Goal: Task Accomplishment & Management: Use online tool/utility

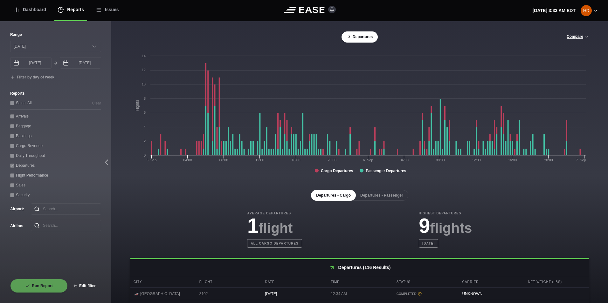
click at [85, 289] on button "Edit filter" at bounding box center [84, 286] width 33 height 14
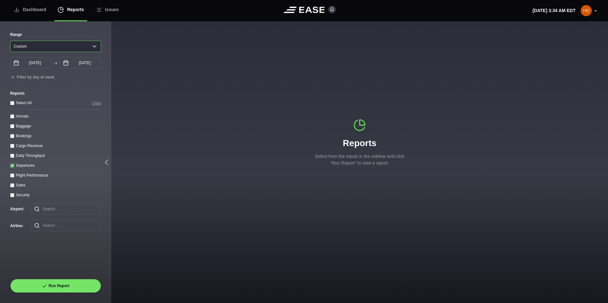
click at [71, 51] on select "[DATE] Last 7 days Last 14 days Last 30 days Last 6 weeks Custom" at bounding box center [55, 46] width 91 height 11
select select "1"
click at [10, 41] on select "[DATE] Last 7 days Last 14 days Last 30 days Last 6 weeks Custom" at bounding box center [55, 46] width 91 height 11
type input "[DATE]"
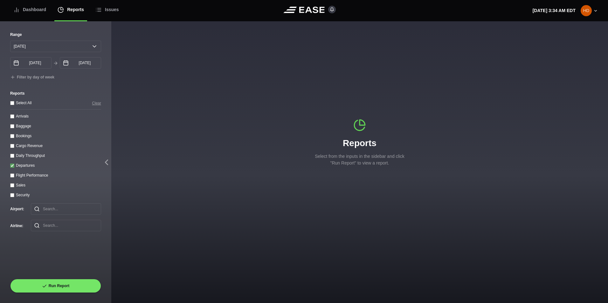
drag, startPoint x: 11, startPoint y: 166, endPoint x: 13, endPoint y: 160, distance: 6.6
click at [11, 165] on input "Departures" at bounding box center [12, 166] width 4 height 4
checkbox input "false"
click at [14, 158] on throughput "Daily Throughput" at bounding box center [12, 156] width 4 height 4
checkbox throughput "true"
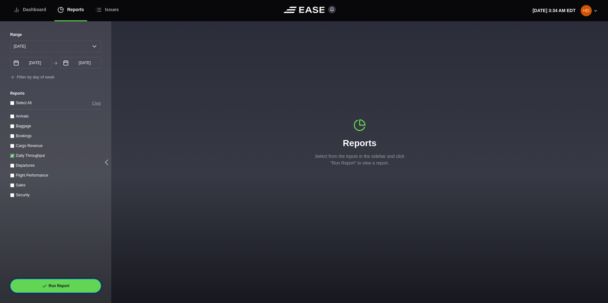
click at [47, 283] on button "Run Report" at bounding box center [55, 286] width 91 height 14
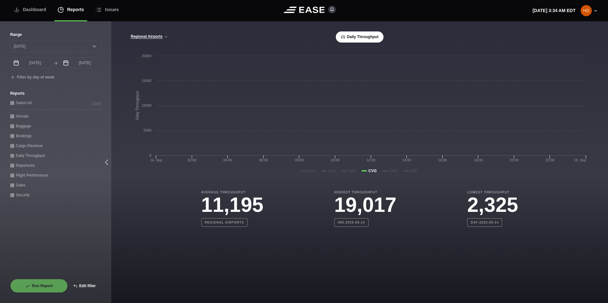
click at [88, 287] on button "Edit filter" at bounding box center [84, 286] width 33 height 14
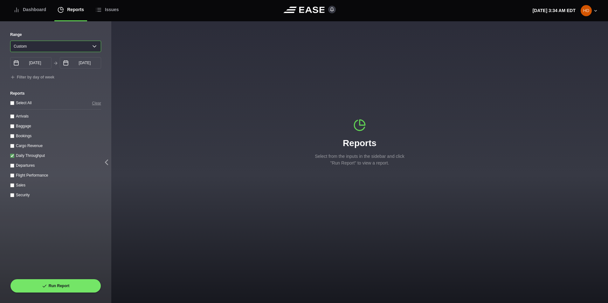
click at [90, 51] on select "[DATE] Last 7 days Last 14 days Last 30 days Last 6 weeks Custom" at bounding box center [55, 46] width 91 height 11
select select "30"
click at [10, 41] on select "[DATE] Last 7 days Last 14 days Last 30 days Last 6 weeks Custom" at bounding box center [55, 46] width 91 height 11
type input "[DATE]"
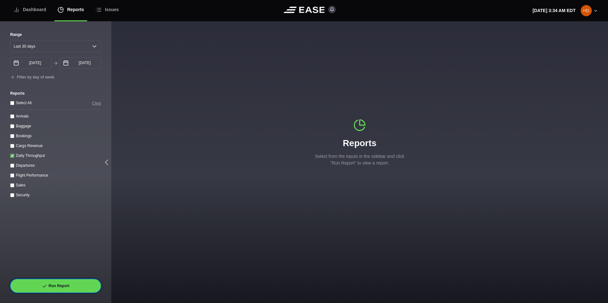
click at [54, 282] on button "Run Report" at bounding box center [55, 286] width 91 height 14
select select "30"
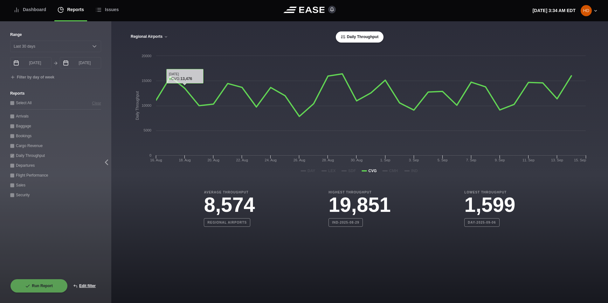
click at [164, 38] on icon at bounding box center [166, 37] width 4 height 4
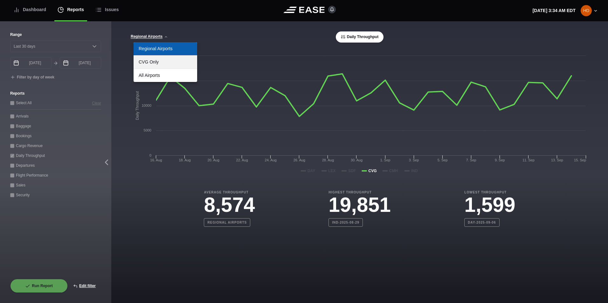
click at [162, 64] on link "CVG Only" at bounding box center [166, 62] width 64 height 13
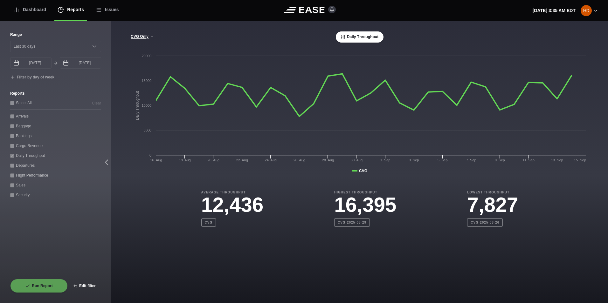
click at [79, 286] on button "Edit filter" at bounding box center [84, 286] width 33 height 14
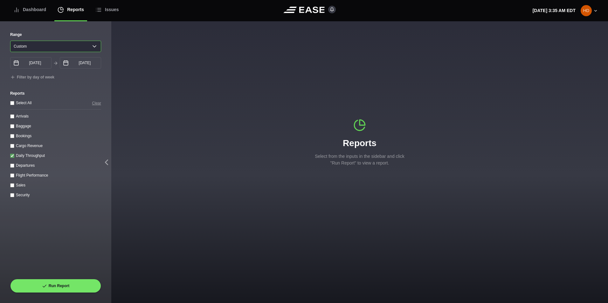
click at [70, 45] on select "[DATE] Last 7 days Last 14 days Last 30 days Last 6 weeks Custom" at bounding box center [55, 46] width 91 height 11
select select "1"
click at [10, 41] on select "[DATE] Last 7 days Last 14 days Last 30 days Last 6 weeks Custom" at bounding box center [55, 46] width 91 height 11
type input "[DATE]"
click at [13, 158] on throughput "Daily Throughput" at bounding box center [12, 156] width 4 height 4
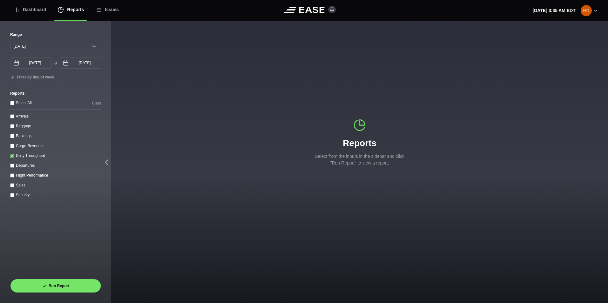
checkbox throughput "false"
click at [14, 116] on div "Arrivals" at bounding box center [55, 116] width 91 height 7
drag, startPoint x: 12, startPoint y: 119, endPoint x: 36, endPoint y: 186, distance: 71.5
click at [13, 119] on input "Arrivals" at bounding box center [12, 116] width 4 height 4
checkbox input "true"
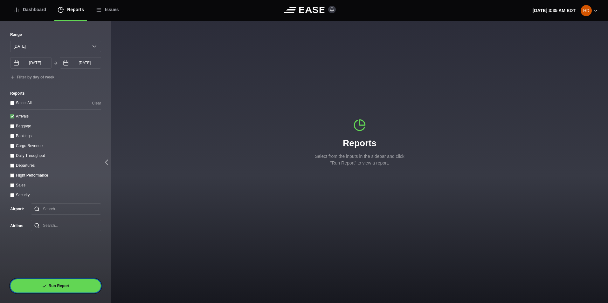
click at [45, 285] on icon at bounding box center [44, 286] width 5 height 5
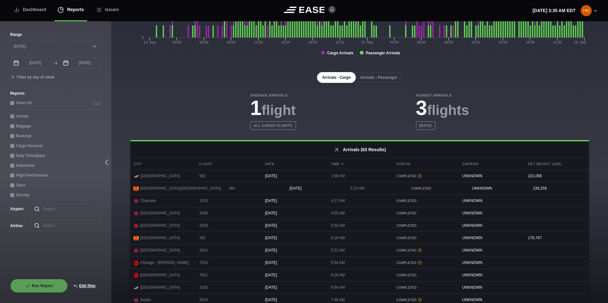
scroll to position [127, 0]
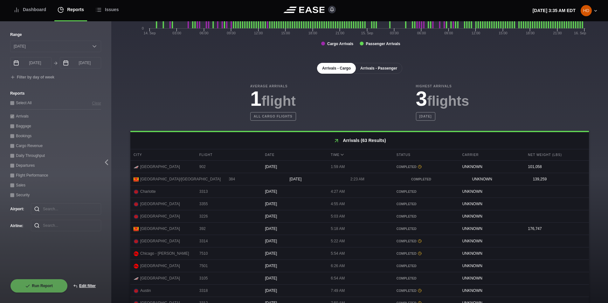
click at [386, 69] on button "Arrivals - Passenger" at bounding box center [378, 68] width 47 height 11
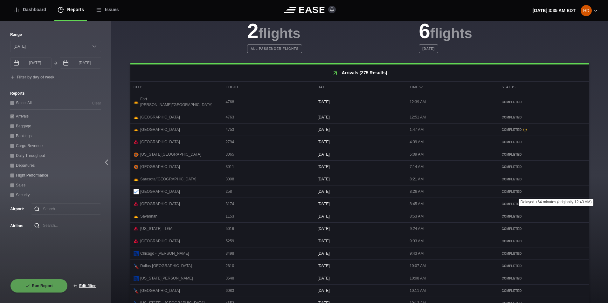
scroll to position [260, 0]
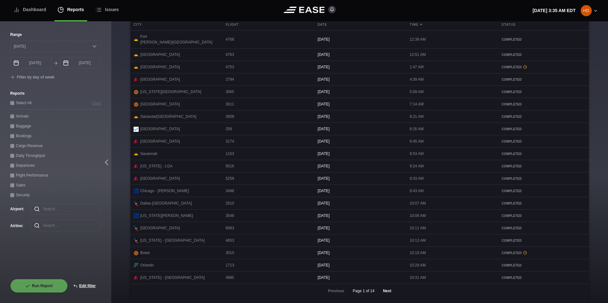
click at [385, 289] on button "Next" at bounding box center [386, 291] width 19 height 14
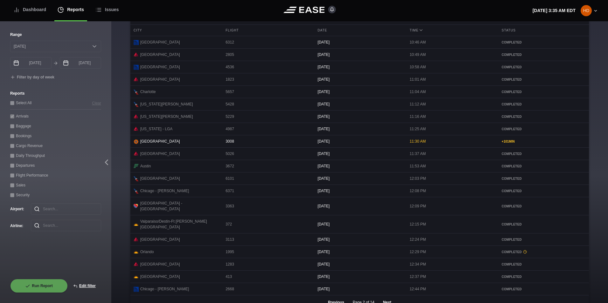
scroll to position [252, 0]
click at [387, 298] on button "Next" at bounding box center [386, 302] width 19 height 14
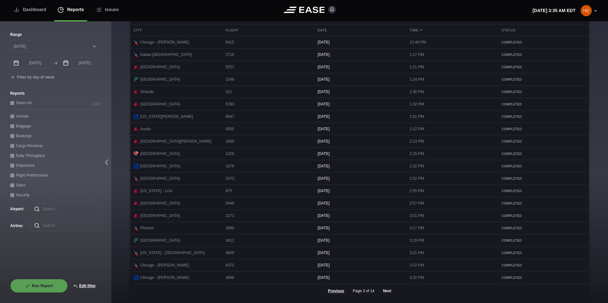
click at [384, 298] on button "Next" at bounding box center [386, 291] width 19 height 14
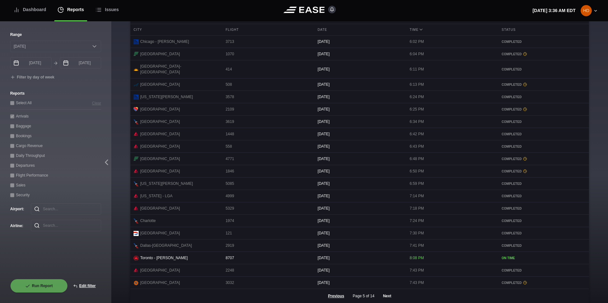
click at [387, 300] on button "Next" at bounding box center [386, 296] width 19 height 14
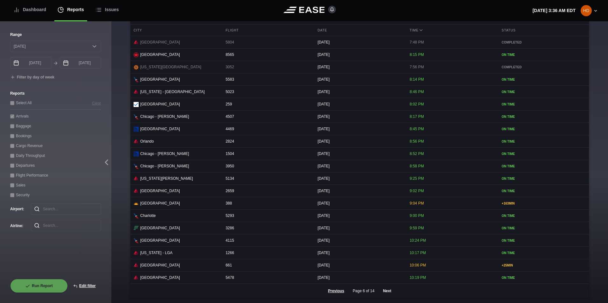
click at [383, 297] on button "Next" at bounding box center [386, 291] width 19 height 14
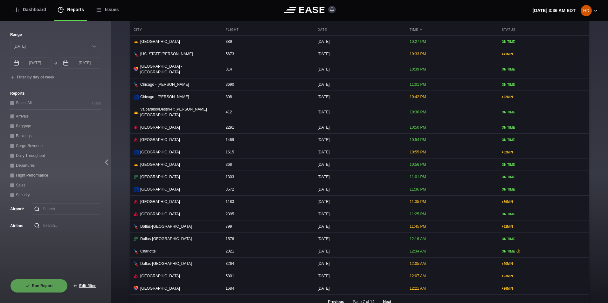
click at [387, 299] on button "Next" at bounding box center [386, 302] width 19 height 14
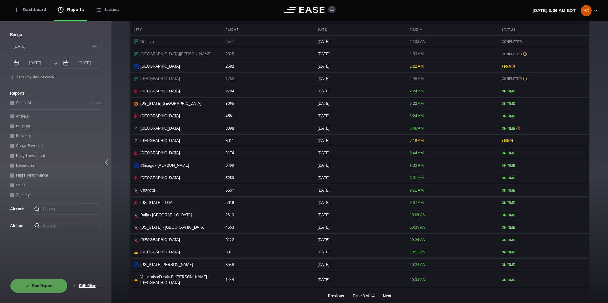
click at [387, 296] on button "Next" at bounding box center [386, 296] width 19 height 14
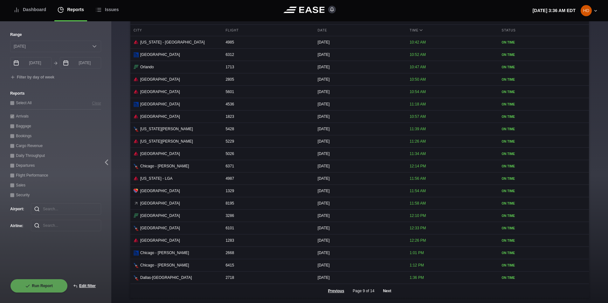
click at [387, 297] on button "Next" at bounding box center [386, 291] width 19 height 14
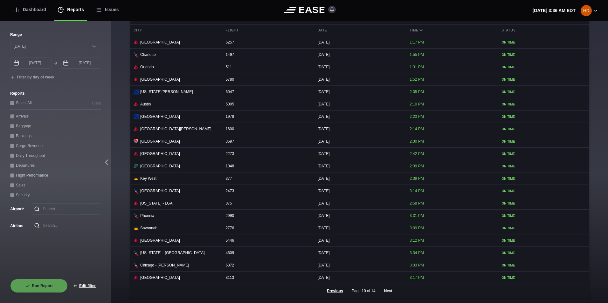
click at [387, 297] on button "Next" at bounding box center [388, 291] width 19 height 14
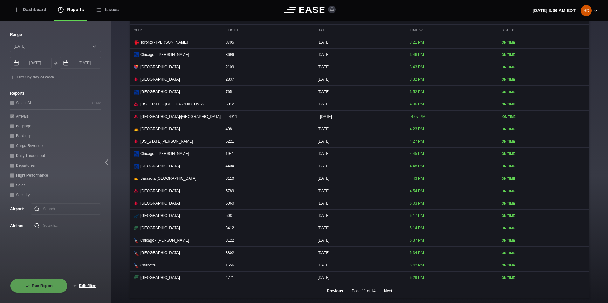
click at [387, 297] on button "Next" at bounding box center [388, 291] width 19 height 14
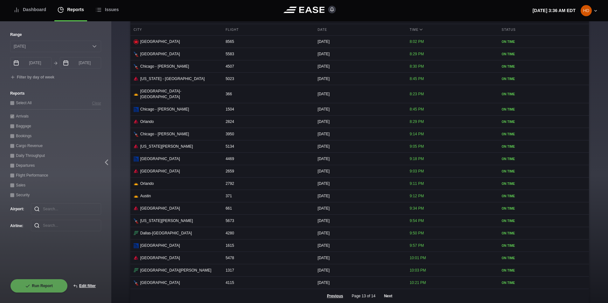
click at [387, 297] on button "Next" at bounding box center [388, 296] width 19 height 14
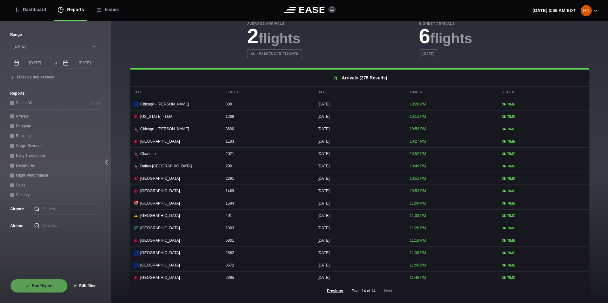
click at [89, 285] on button "Edit filter" at bounding box center [84, 286] width 33 height 14
select select "0"
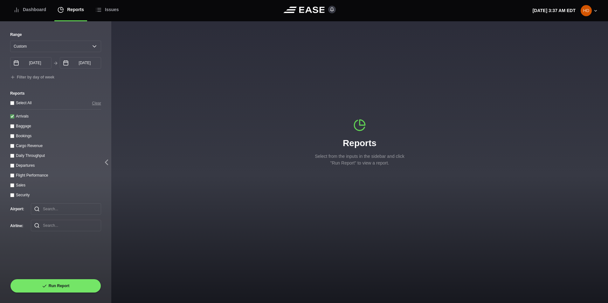
click at [13, 168] on input "Departures" at bounding box center [12, 166] width 4 height 4
checkbox input "true"
click at [12, 117] on input "Arrivals" at bounding box center [12, 116] width 4 height 4
checkbox input "false"
click at [56, 290] on button "Run Report" at bounding box center [55, 286] width 91 height 14
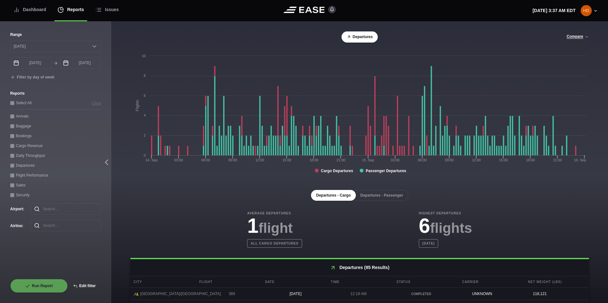
click at [80, 285] on button "Edit filter" at bounding box center [84, 286] width 33 height 14
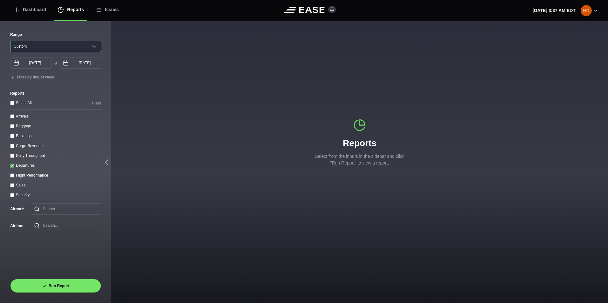
click at [70, 47] on select "[DATE] Last 7 days Last 14 days Last 30 days Last 6 weeks Custom" at bounding box center [55, 46] width 91 height 11
select select "1"
click at [10, 41] on select "[DATE] Last 7 days Last 14 days Last 30 days Last 6 weeks Custom" at bounding box center [55, 46] width 91 height 11
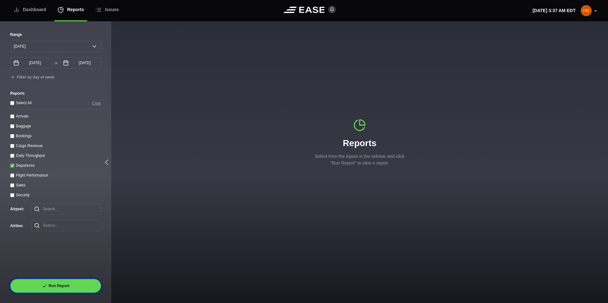
click at [58, 285] on button "Run Report" at bounding box center [55, 286] width 91 height 14
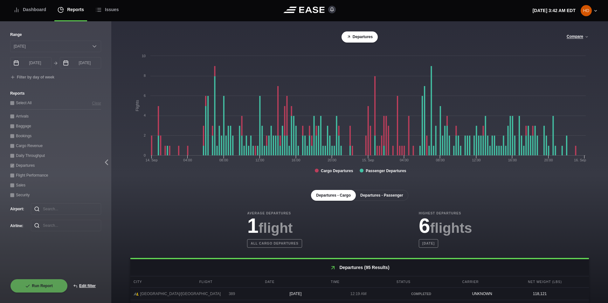
click at [386, 198] on button "Departures - Passenger" at bounding box center [381, 195] width 53 height 11
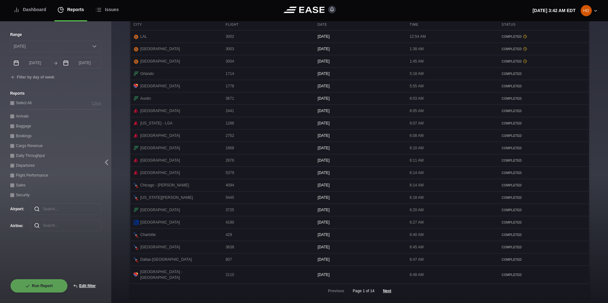
scroll to position [259, 0]
click at [383, 293] on button "Next" at bounding box center [386, 291] width 19 height 14
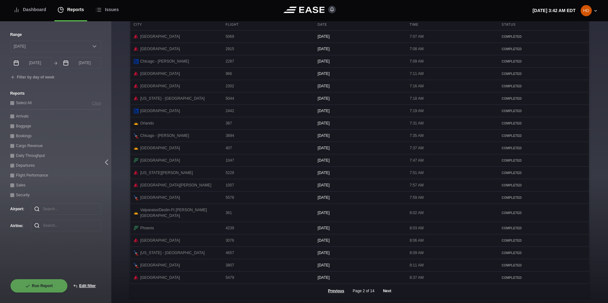
click at [383, 293] on button "Next" at bounding box center [386, 291] width 19 height 14
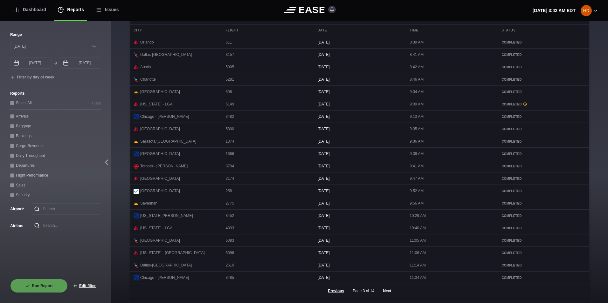
click at [383, 293] on button "Next" at bounding box center [386, 291] width 19 height 14
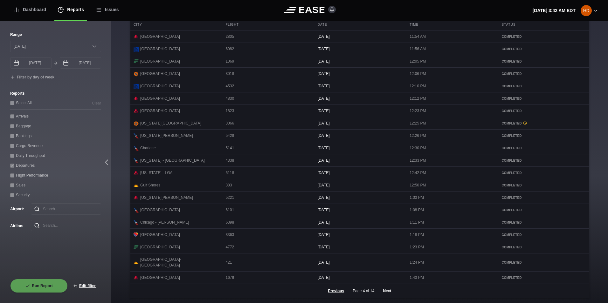
click at [385, 291] on button "Next" at bounding box center [386, 291] width 19 height 14
click at [384, 293] on button "Next" at bounding box center [386, 291] width 19 height 14
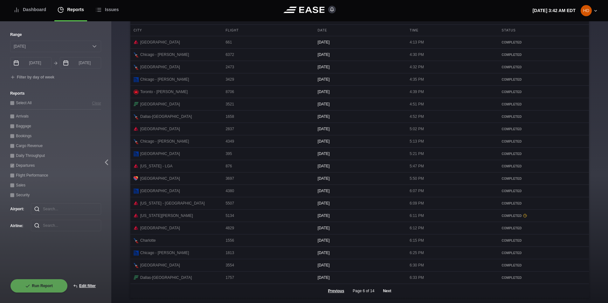
click at [381, 289] on button "Next" at bounding box center [386, 291] width 19 height 14
click at [382, 291] on button "Next" at bounding box center [386, 291] width 19 height 14
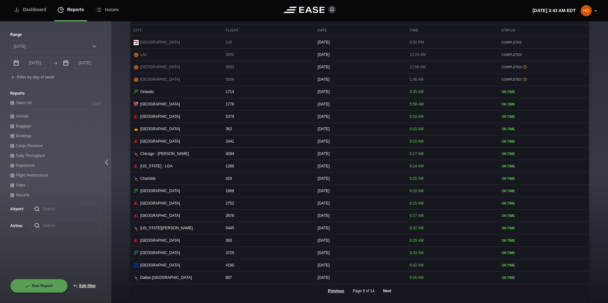
click at [388, 293] on button "Next" at bounding box center [386, 291] width 19 height 14
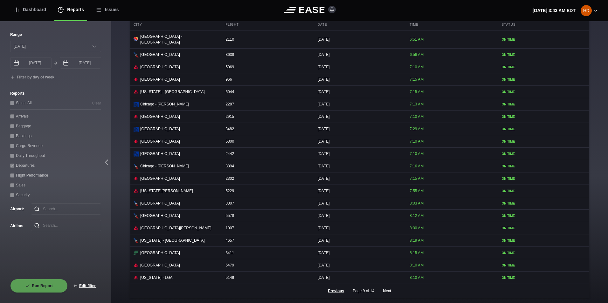
click at [388, 293] on button "Next" at bounding box center [386, 291] width 19 height 14
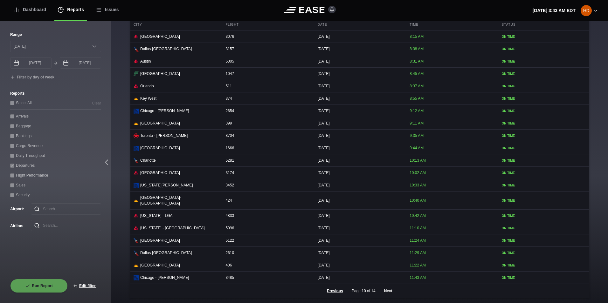
click at [388, 293] on button "Next" at bounding box center [388, 291] width 19 height 14
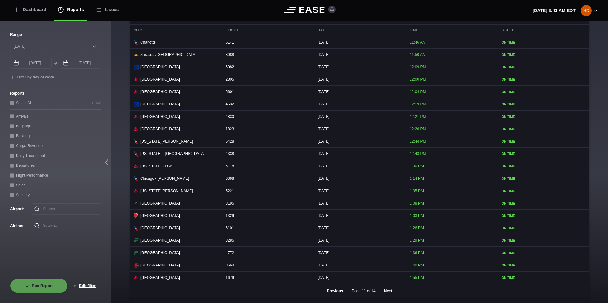
click at [388, 293] on button "Next" at bounding box center [388, 291] width 19 height 14
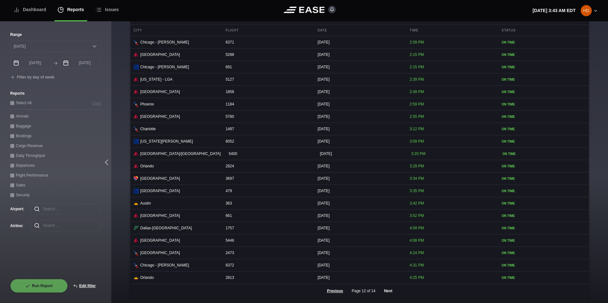
click at [388, 293] on button "Next" at bounding box center [388, 291] width 19 height 14
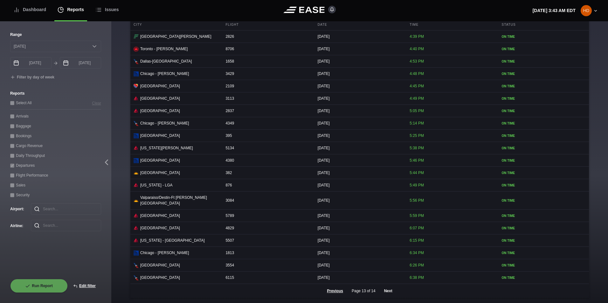
click at [388, 293] on button "Next" at bounding box center [388, 291] width 19 height 14
